Goal: Check status: Check status

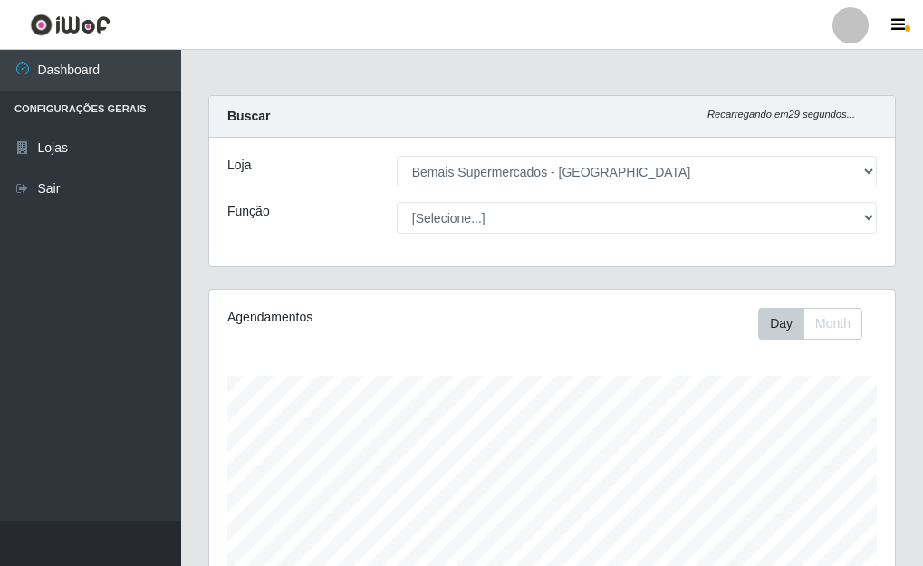
select select "249"
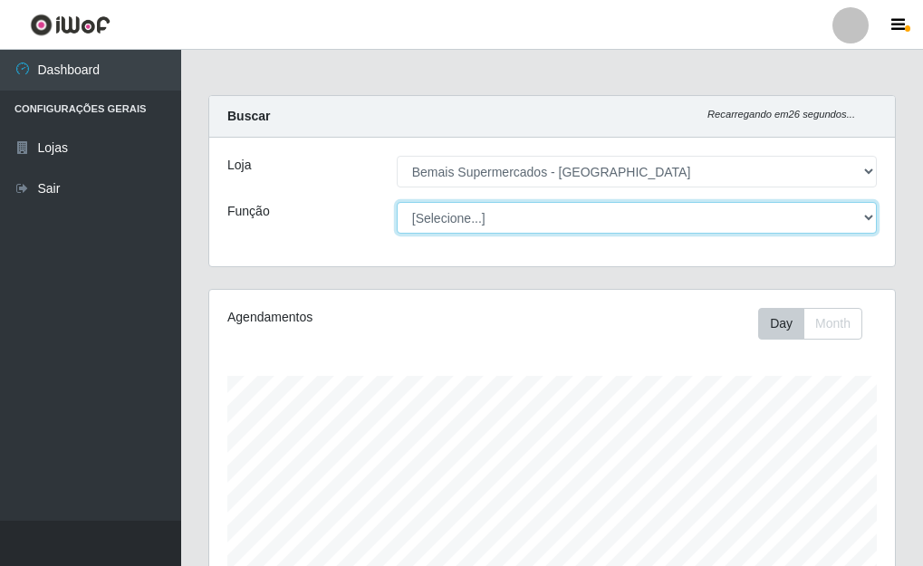
drag, startPoint x: 580, startPoint y: 219, endPoint x: 562, endPoint y: 219, distance: 17.2
click at [580, 219] on select "[Selecione...] ASG ASG + ASG ++ Auxiliar de Depósito Auxiliar de Depósito + Aux…" at bounding box center [637, 218] width 480 height 32
click at [397, 202] on select "[Selecione...] ASG ASG + ASG ++ Auxiliar de Depósito Auxiliar de Depósito + Aux…" at bounding box center [637, 218] width 480 height 32
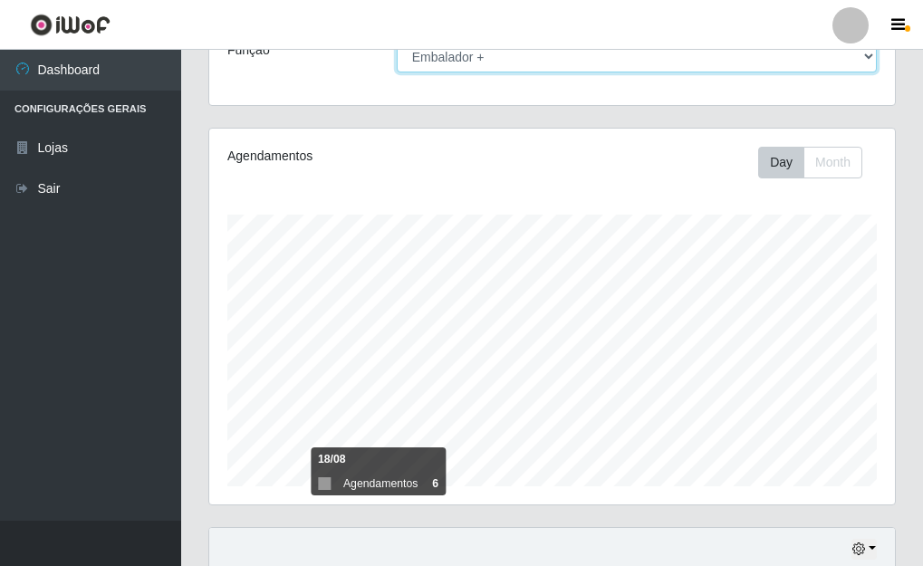
scroll to position [314, 0]
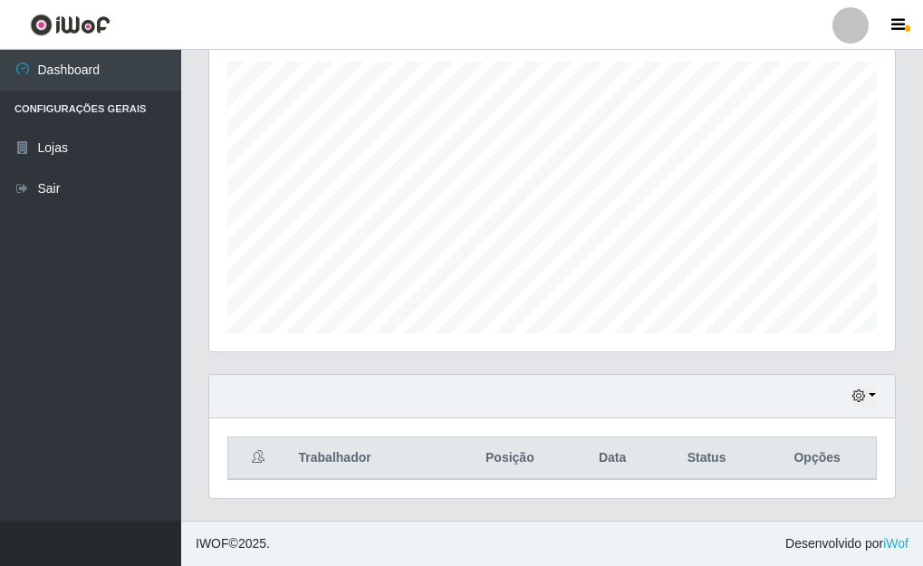
click at [850, 385] on div "Hoje 1 dia 3 dias 1 Semana Não encerrados" at bounding box center [552, 396] width 686 height 43
click at [854, 393] on icon "button" at bounding box center [858, 395] width 13 height 13
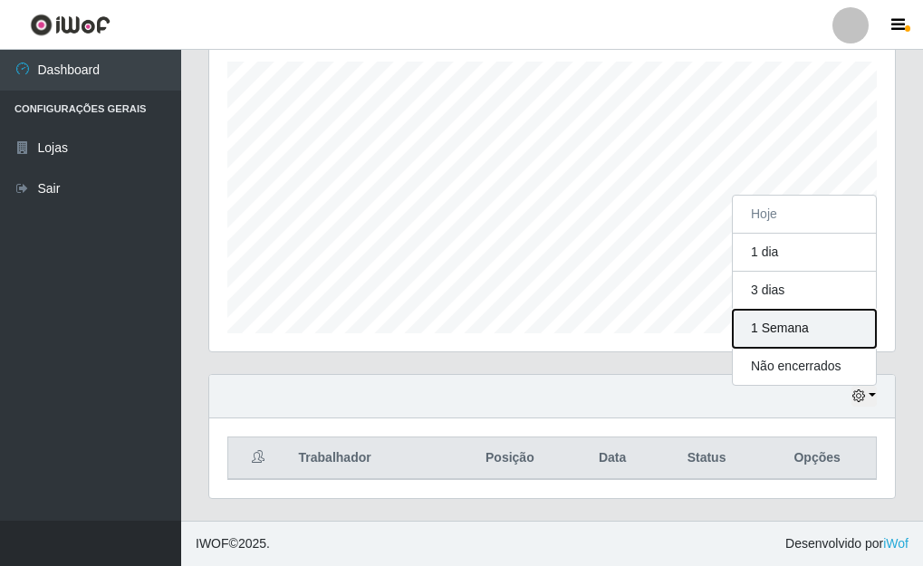
click at [772, 327] on button "1 Semana" at bounding box center [804, 329] width 143 height 38
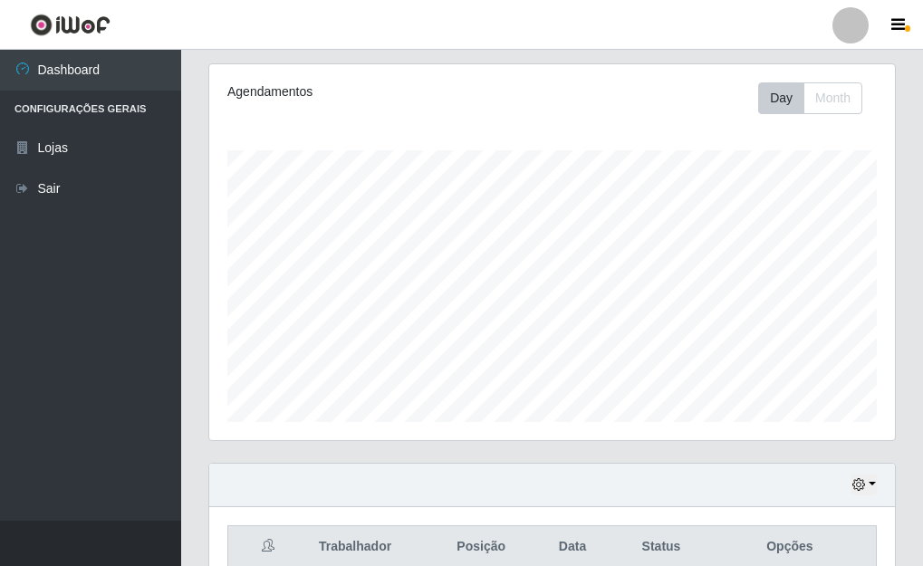
scroll to position [0, 0]
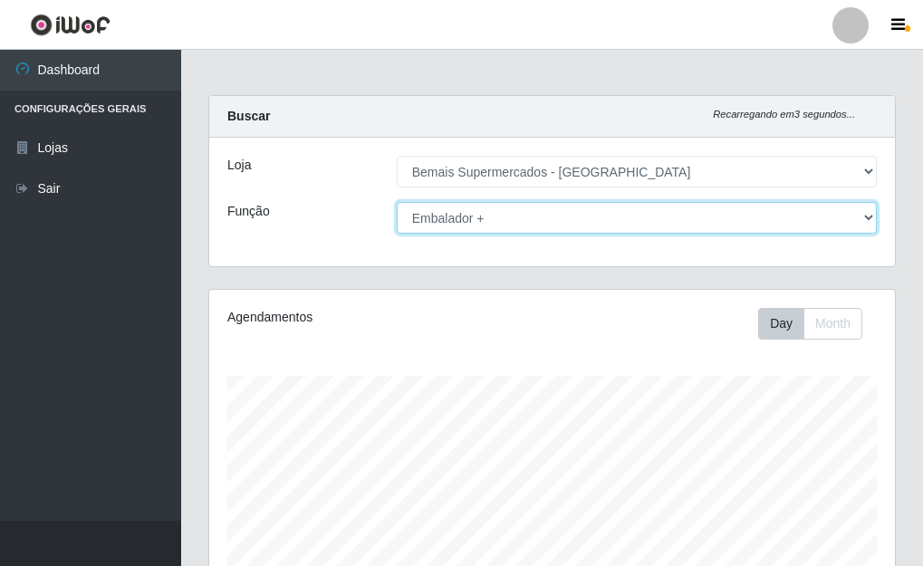
click at [524, 214] on select "[Selecione...] ASG ASG + ASG ++ Auxiliar de Depósito Auxiliar de Depósito + Aux…" at bounding box center [637, 218] width 480 height 32
click at [397, 202] on select "[Selecione...] ASG ASG + ASG ++ Auxiliar de Depósito Auxiliar de Depósito + Aux…" at bounding box center [637, 218] width 480 height 32
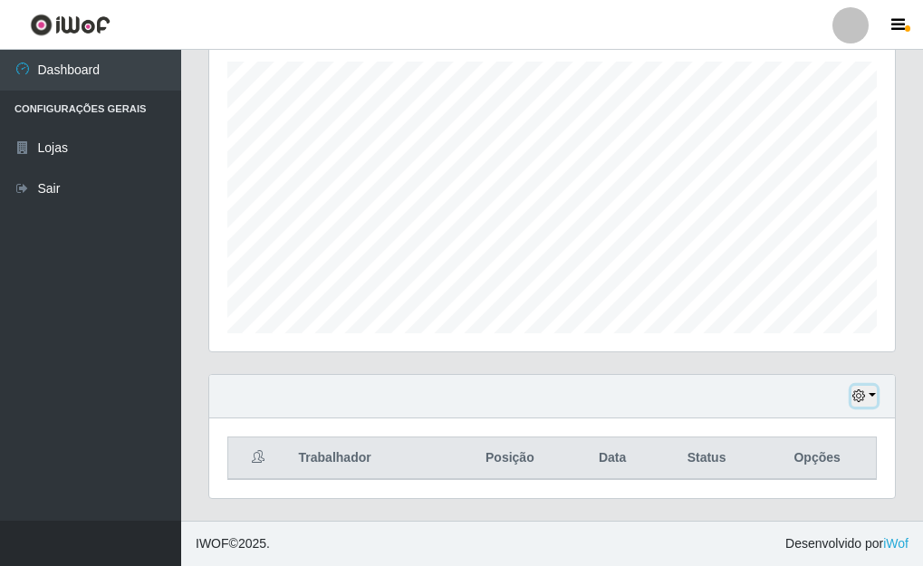
click at [859, 398] on icon "button" at bounding box center [858, 395] width 13 height 13
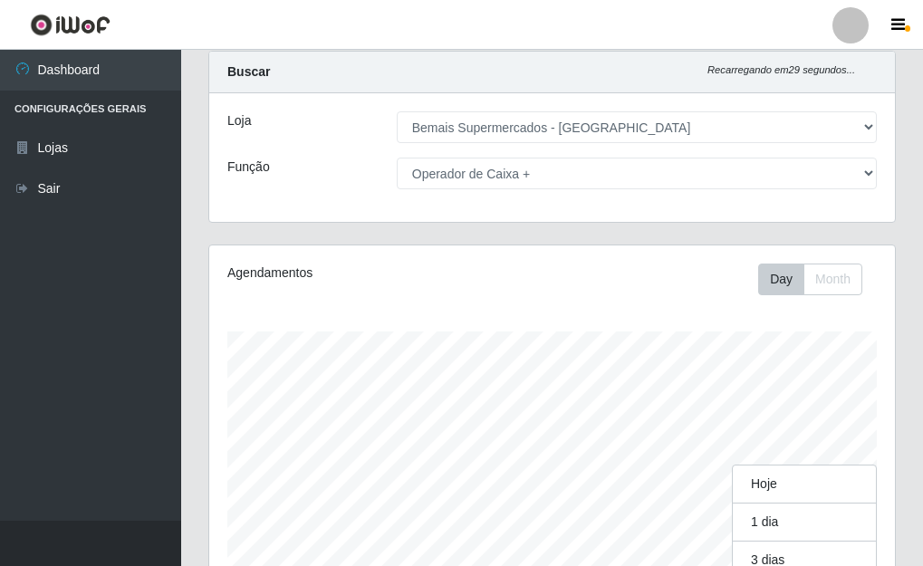
scroll to position [0, 0]
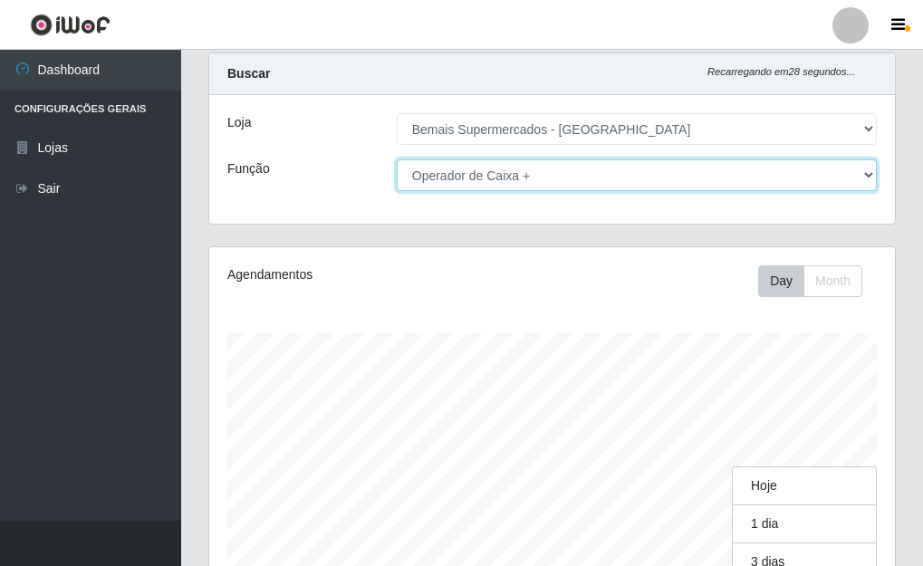
click at [535, 174] on select "[Selecione...] ASG ASG + ASG ++ Auxiliar de Depósito Auxiliar de Depósito + Aux…" at bounding box center [637, 175] width 480 height 32
click at [397, 159] on select "[Selecione...] ASG ASG + ASG ++ Auxiliar de Depósito Auxiliar de Depósito + Aux…" at bounding box center [637, 175] width 480 height 32
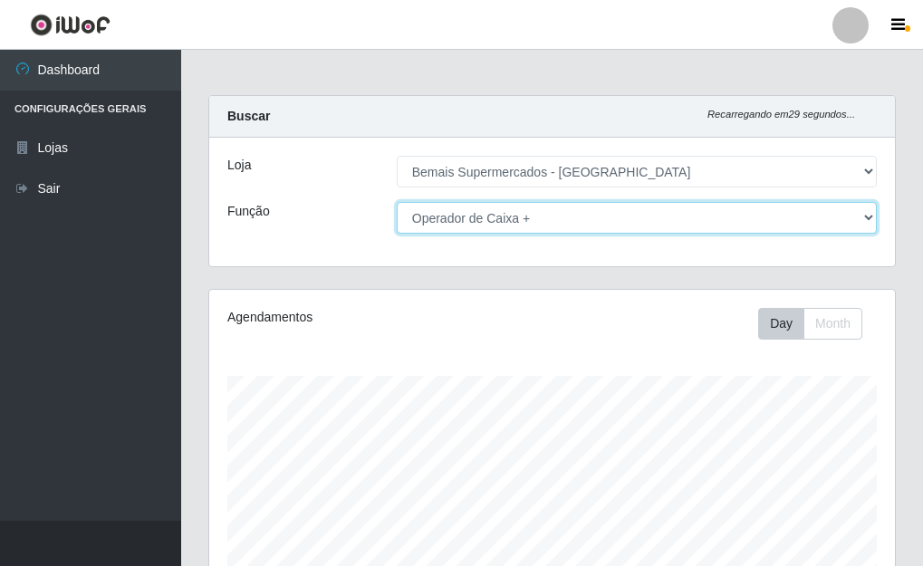
click at [763, 225] on select "[Selecione...] ASG ASG + ASG ++ Auxiliar de Depósito Auxiliar de Depósito + Aux…" at bounding box center [637, 218] width 480 height 32
click at [397, 202] on select "[Selecione...] ASG ASG + ASG ++ Auxiliar de Depósito Auxiliar de Depósito + Aux…" at bounding box center [637, 218] width 480 height 32
click at [561, 210] on select "[Selecione...] ASG ASG + ASG ++ Auxiliar de Depósito Auxiliar de Depósito + Aux…" at bounding box center [637, 218] width 480 height 32
click at [397, 202] on select "[Selecione...] ASG ASG + ASG ++ Auxiliar de Depósito Auxiliar de Depósito + Aux…" at bounding box center [637, 218] width 480 height 32
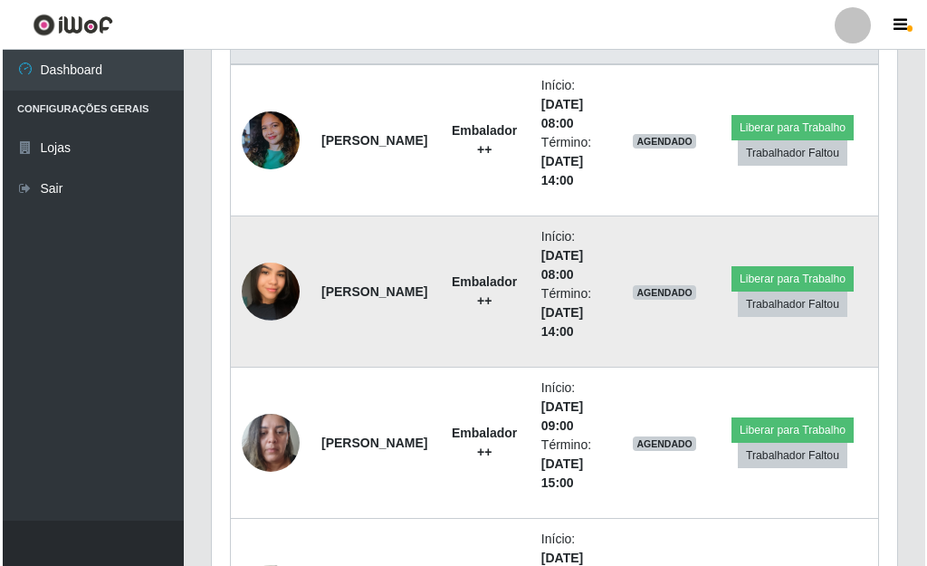
scroll to position [767, 0]
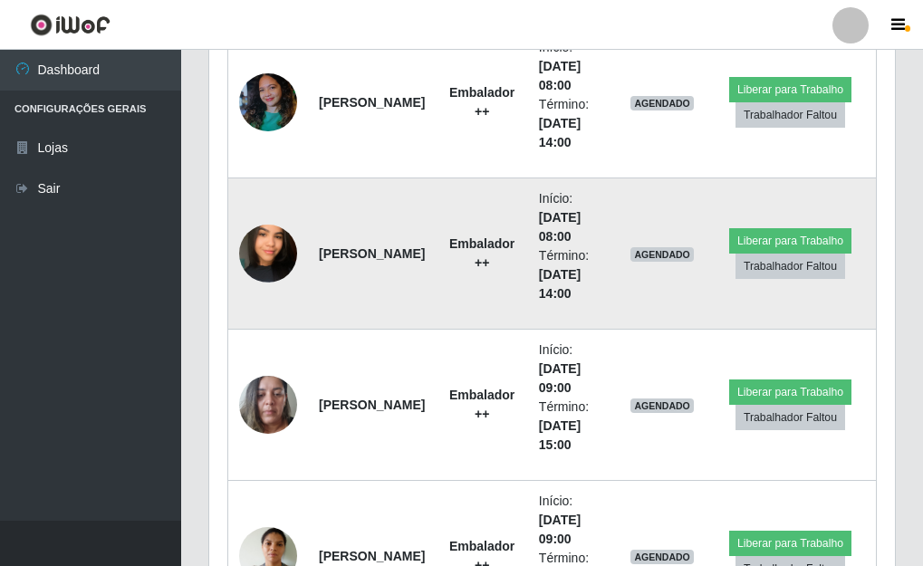
click at [278, 241] on img at bounding box center [268, 253] width 58 height 103
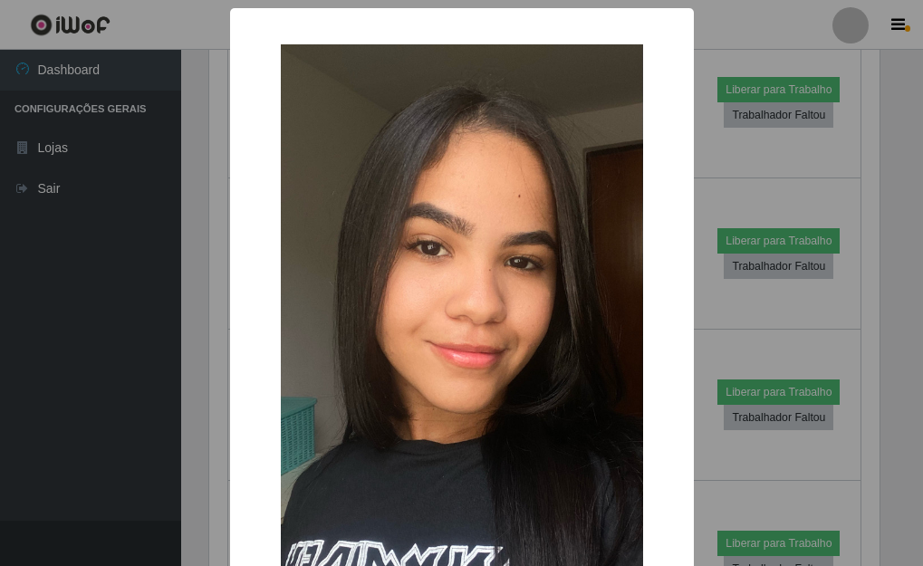
scroll to position [376, 675]
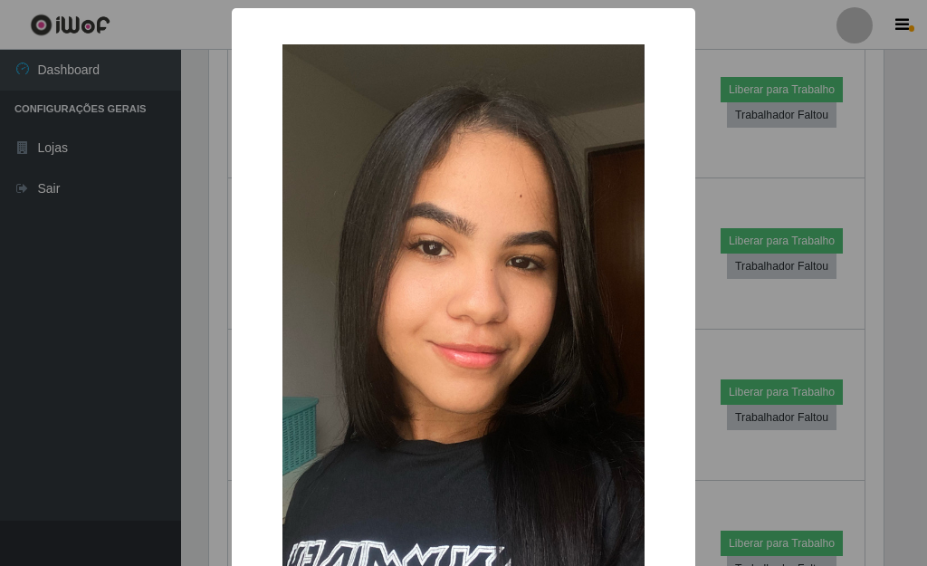
click at [818, 274] on div "× OK Cancel" at bounding box center [463, 283] width 927 height 566
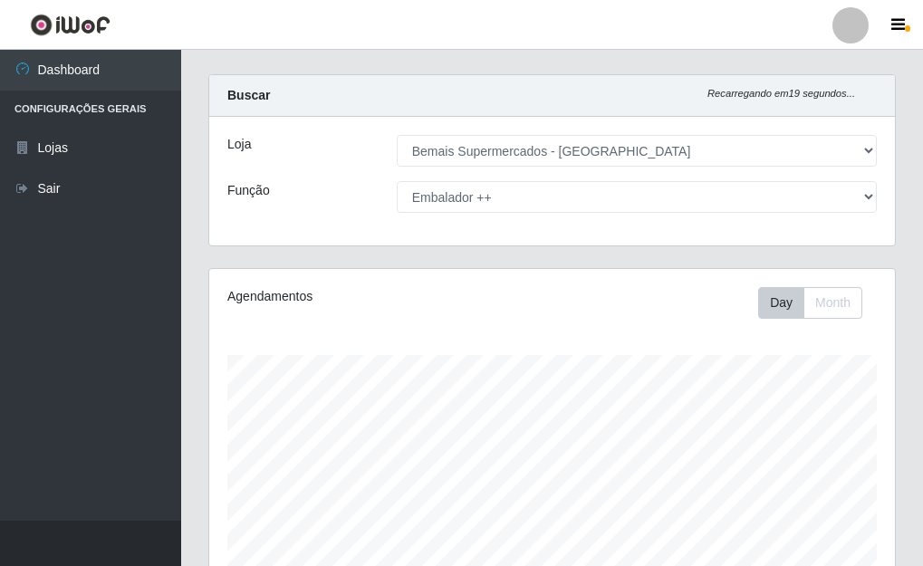
scroll to position [15, 0]
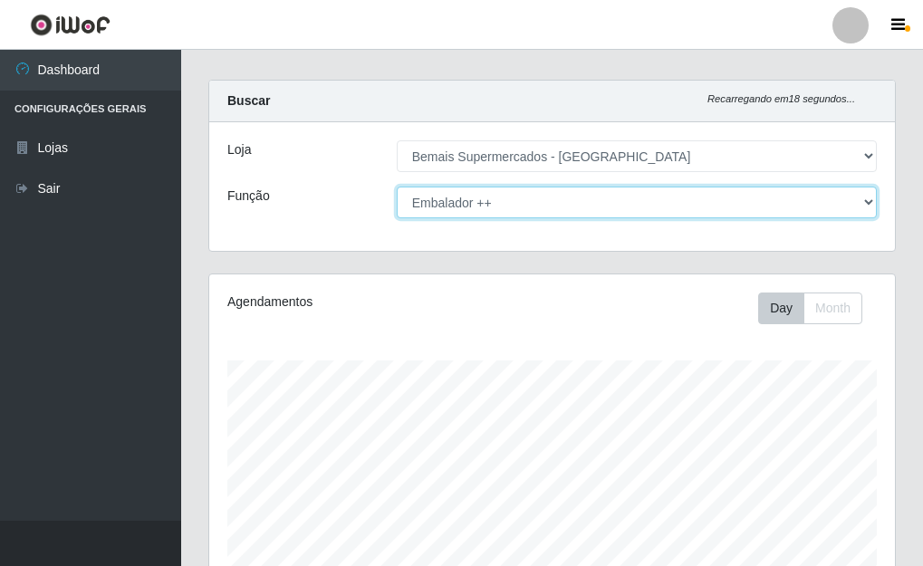
click at [578, 208] on select "[Selecione...] ASG ASG + ASG ++ Auxiliar de Depósito Auxiliar de Depósito + Aux…" at bounding box center [637, 203] width 480 height 32
select select "73"
click at [397, 187] on select "[Selecione...] ASG ASG + ASG ++ Auxiliar de Depósito Auxiliar de Depósito + Aux…" at bounding box center [637, 203] width 480 height 32
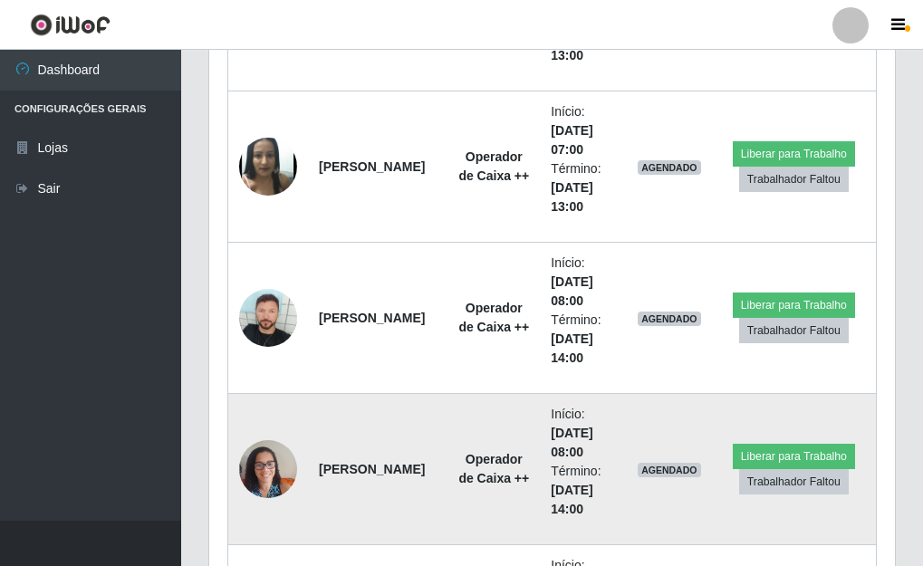
scroll to position [1129, 0]
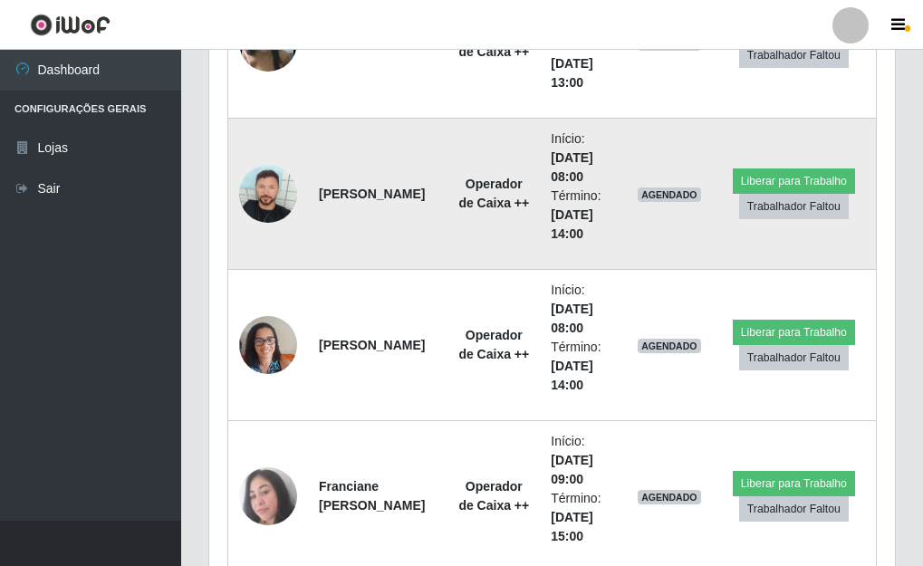
click at [266, 195] on img at bounding box center [268, 194] width 58 height 58
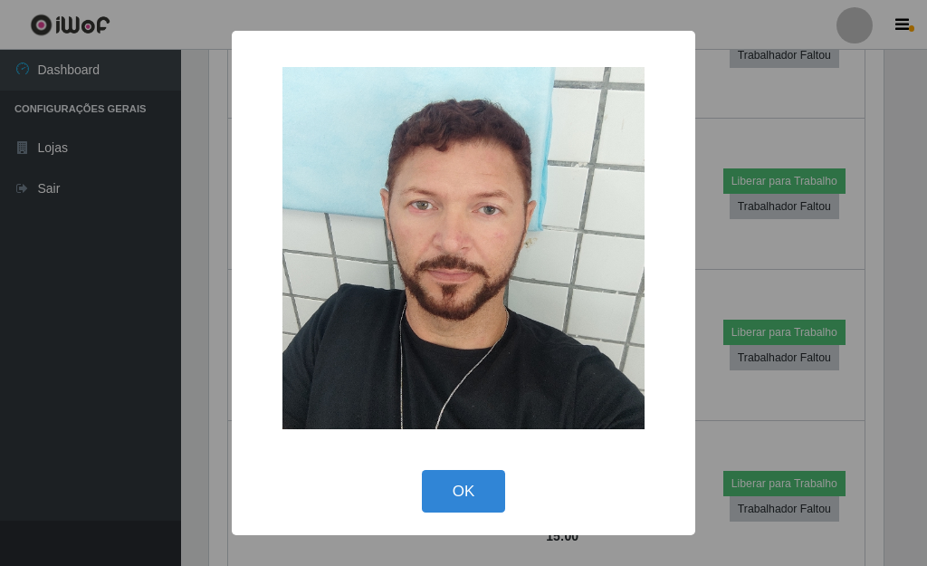
click at [760, 216] on div "× OK Cancel" at bounding box center [463, 283] width 927 height 566
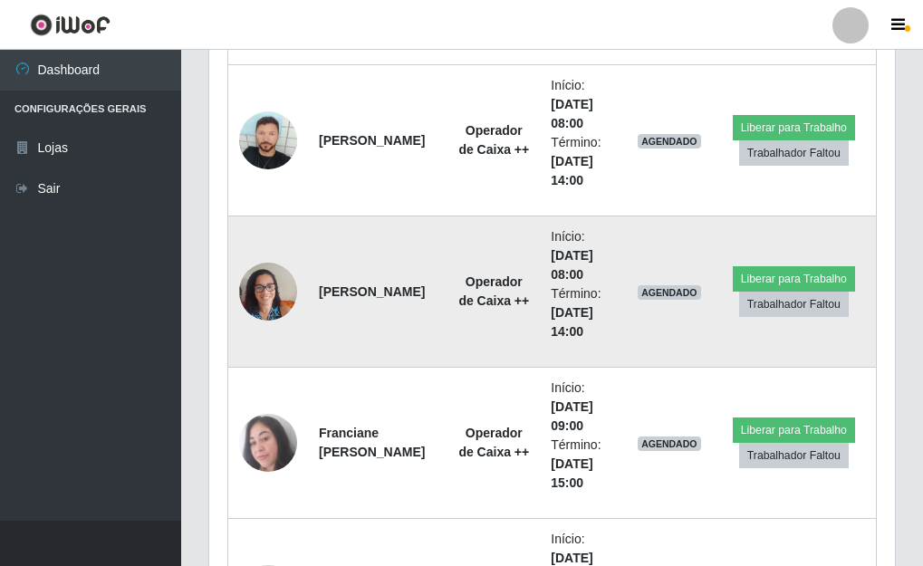
scroll to position [1220, 0]
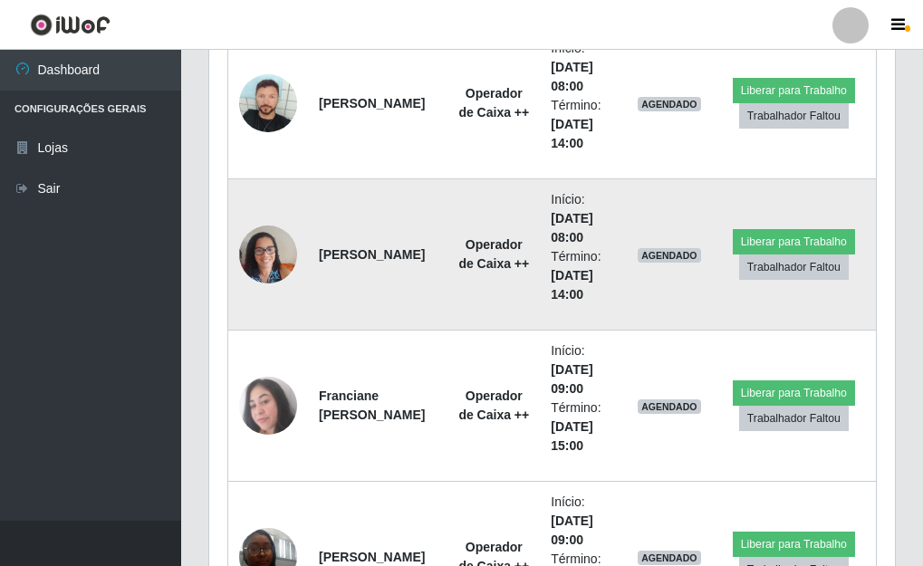
click at [253, 258] on img at bounding box center [268, 254] width 58 height 77
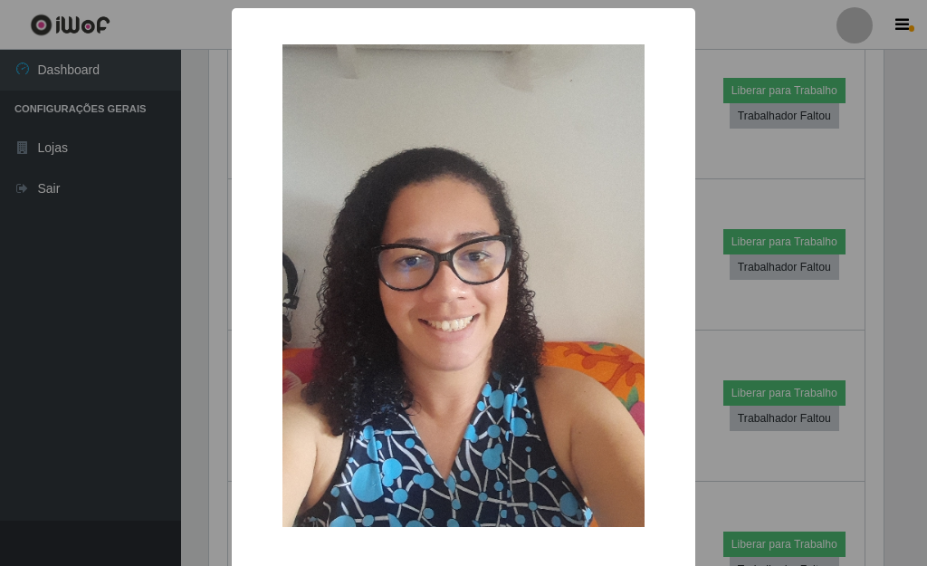
click at [758, 243] on div "× OK Cancel" at bounding box center [463, 283] width 927 height 566
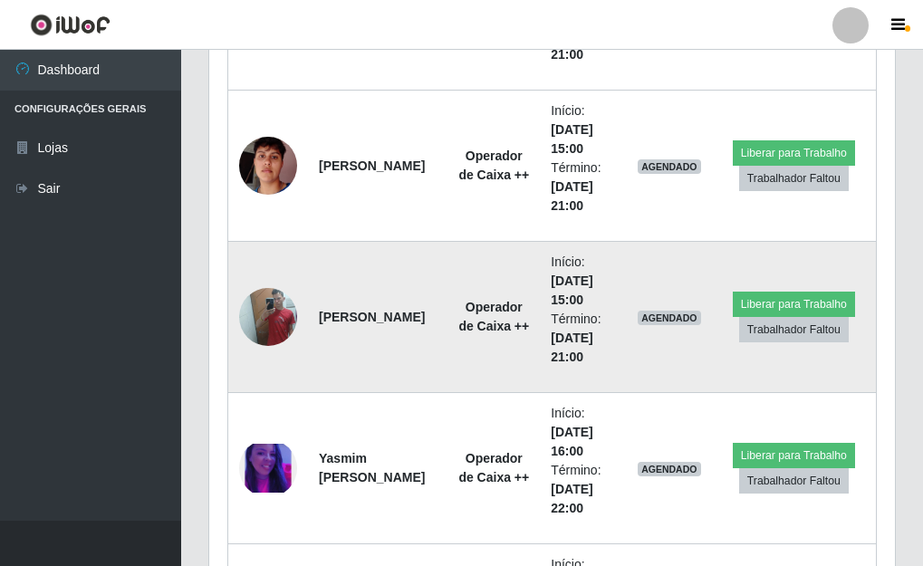
scroll to position [2307, 0]
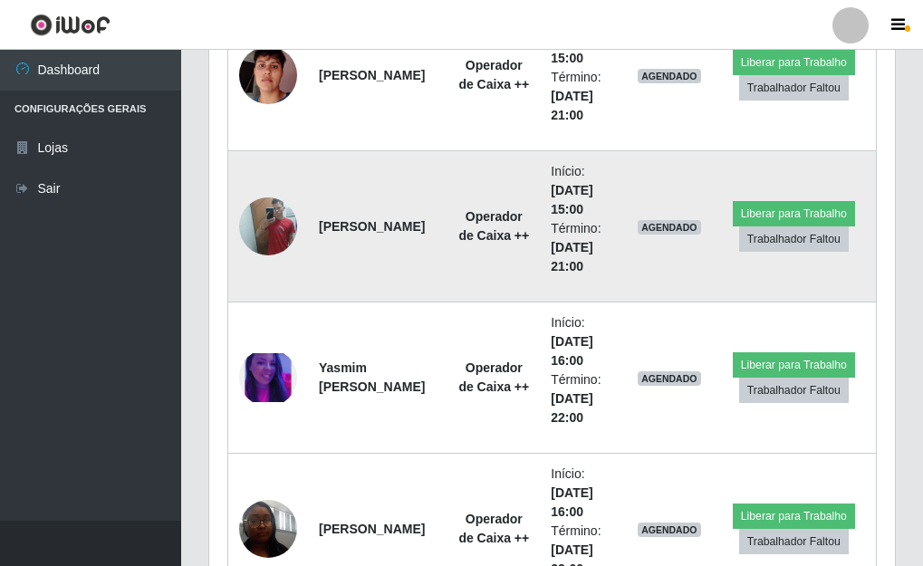
click at [257, 219] on img at bounding box center [268, 225] width 58 height 77
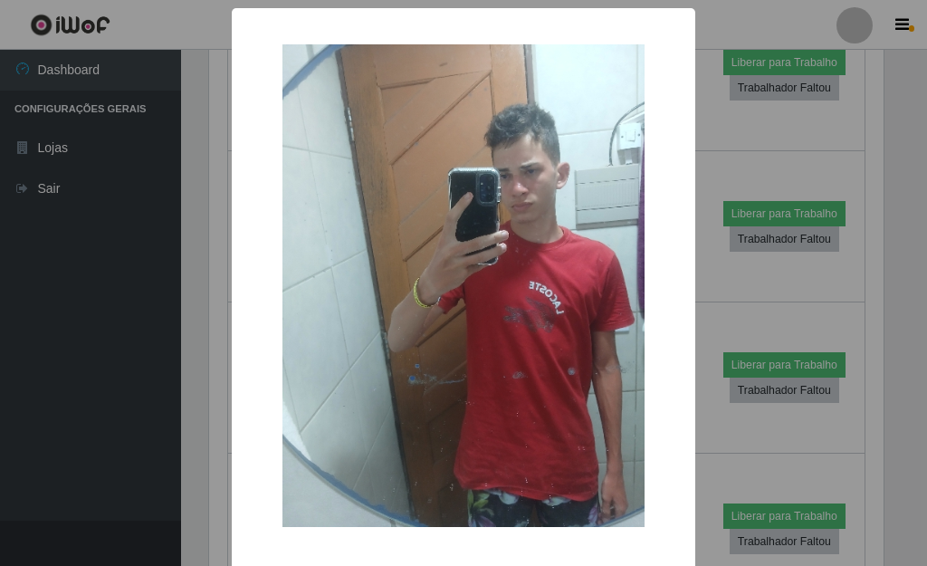
drag, startPoint x: 816, startPoint y: 140, endPoint x: 648, endPoint y: 192, distance: 175.3
click at [811, 139] on div "× OK Cancel" at bounding box center [463, 283] width 927 height 566
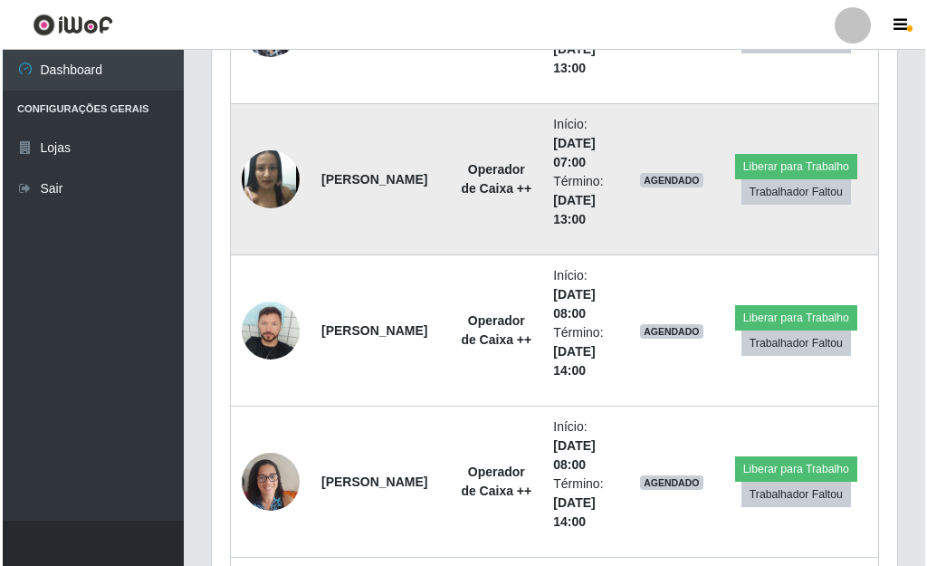
scroll to position [1013, 0]
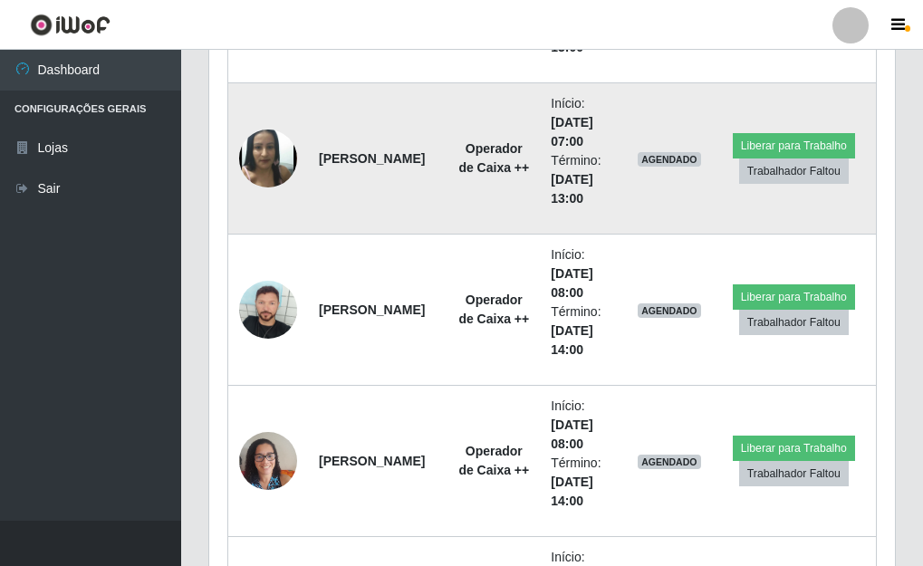
click at [268, 160] on img at bounding box center [268, 158] width 58 height 71
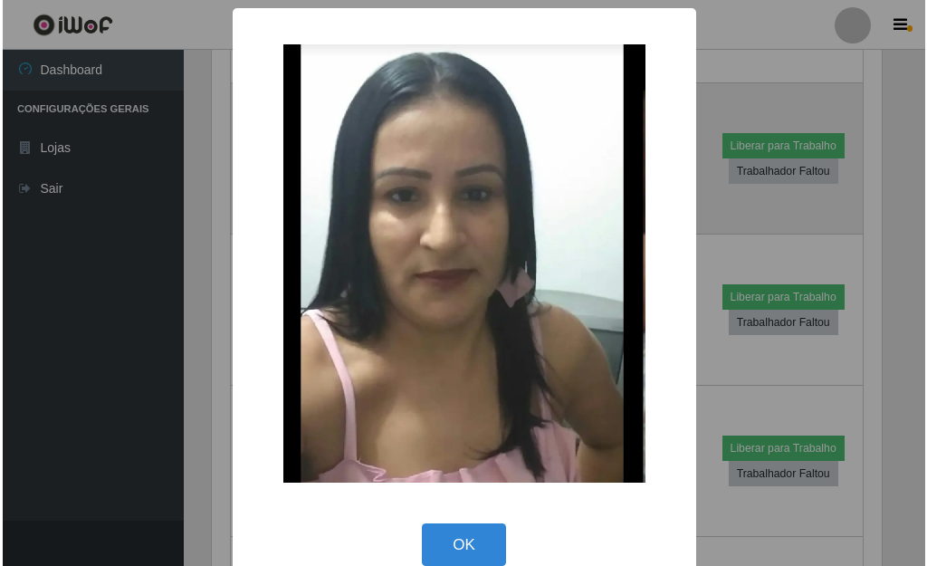
scroll to position [905227, 904928]
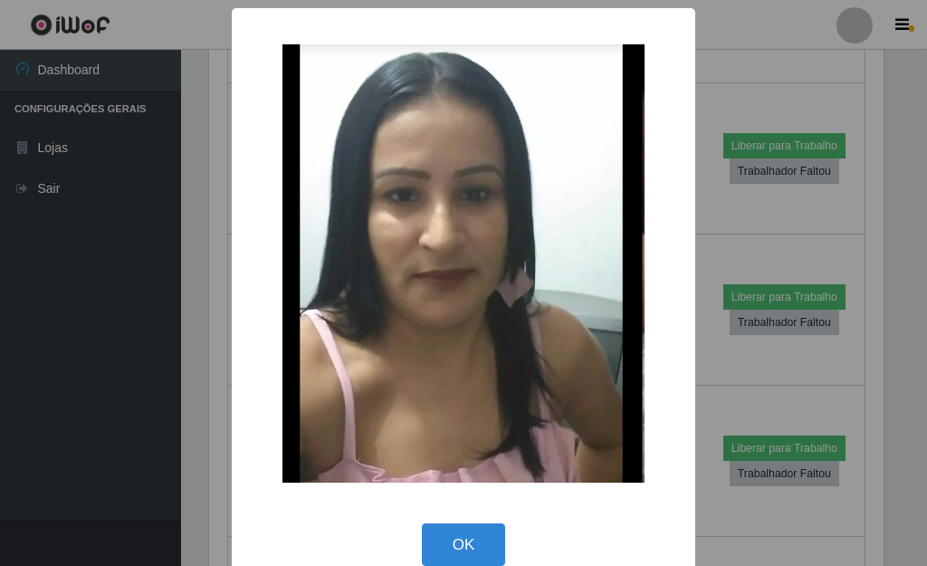
click at [718, 181] on div "× OK Cancel" at bounding box center [463, 283] width 927 height 566
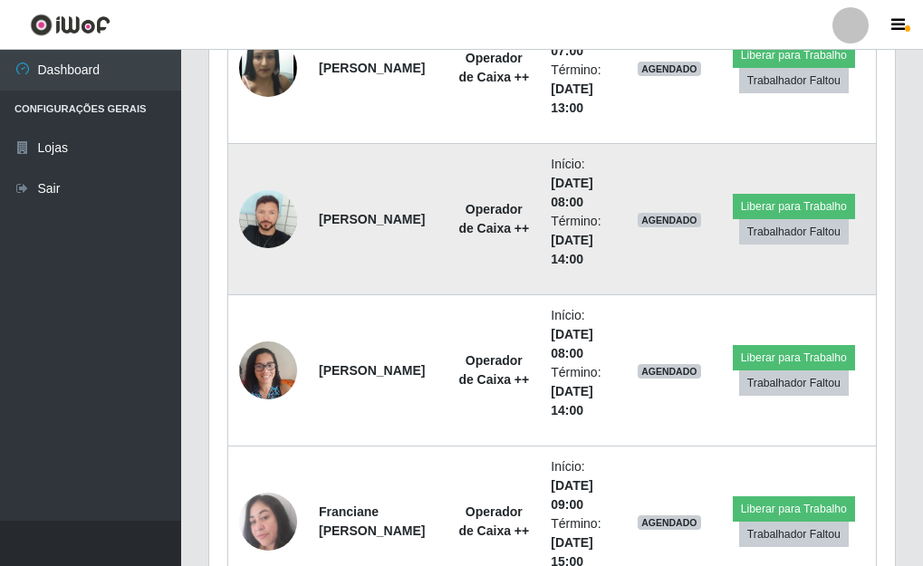
click at [283, 216] on img at bounding box center [268, 219] width 58 height 58
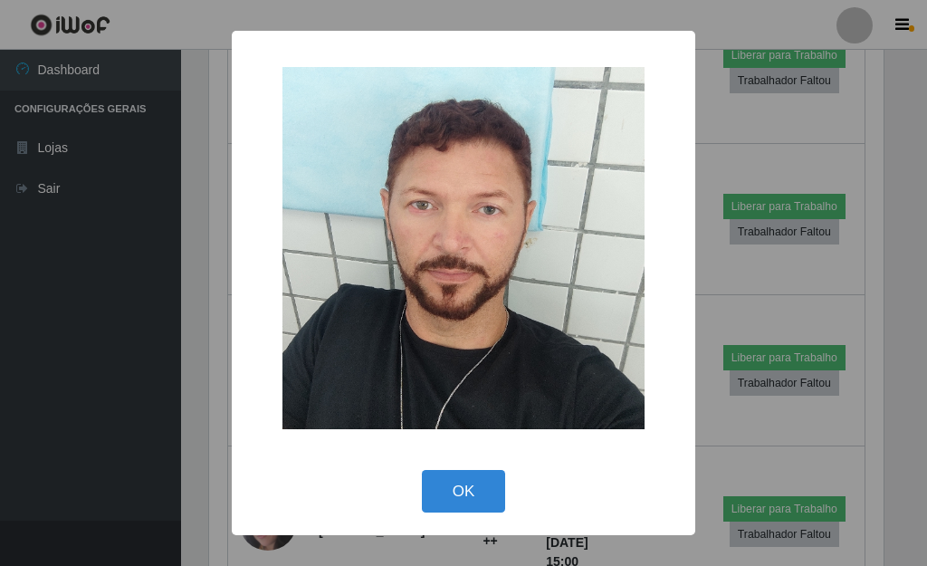
click at [714, 156] on div "× OK Cancel" at bounding box center [463, 283] width 927 height 566
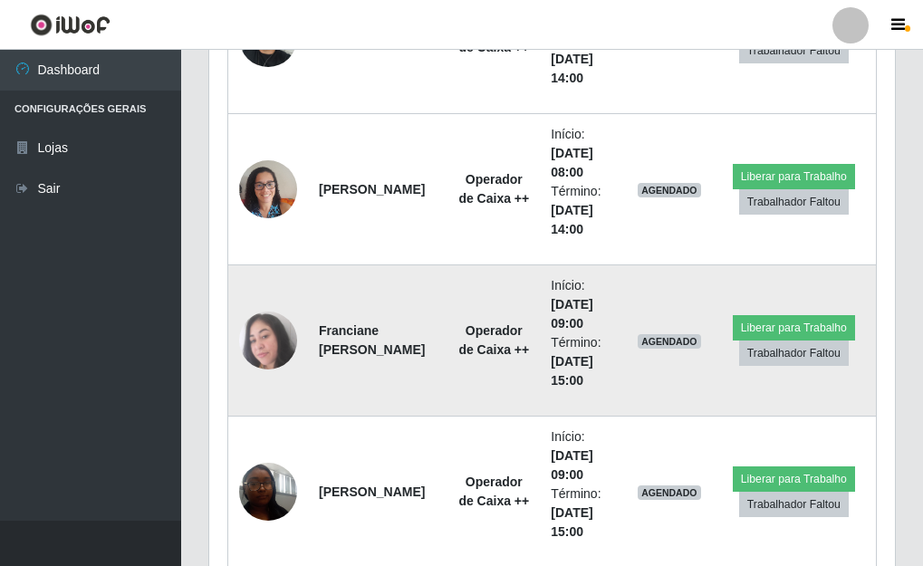
click at [264, 334] on img at bounding box center [268, 341] width 58 height 58
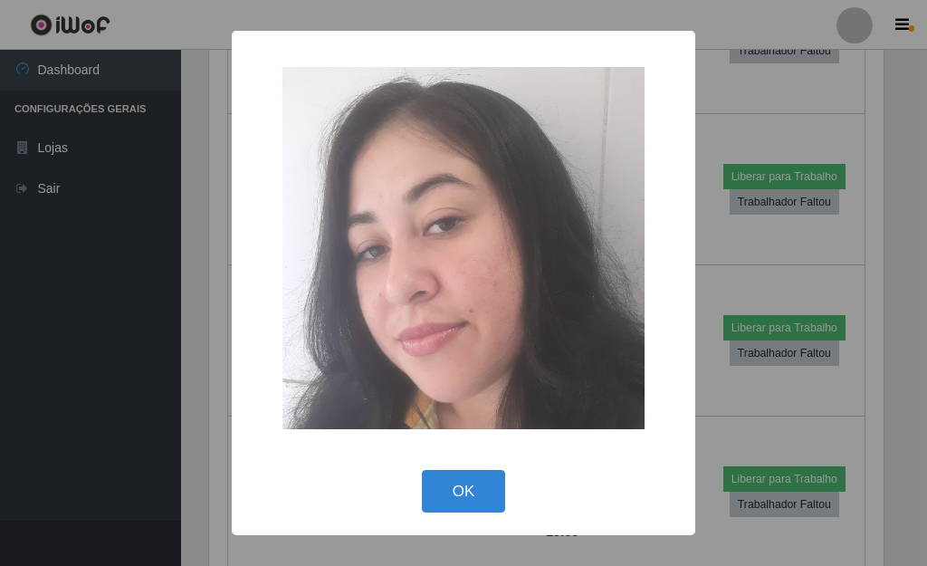
drag, startPoint x: 754, startPoint y: 163, endPoint x: 712, endPoint y: 160, distance: 42.6
click at [752, 163] on div "× OK Cancel" at bounding box center [463, 283] width 927 height 566
